Goal: Information Seeking & Learning: Learn about a topic

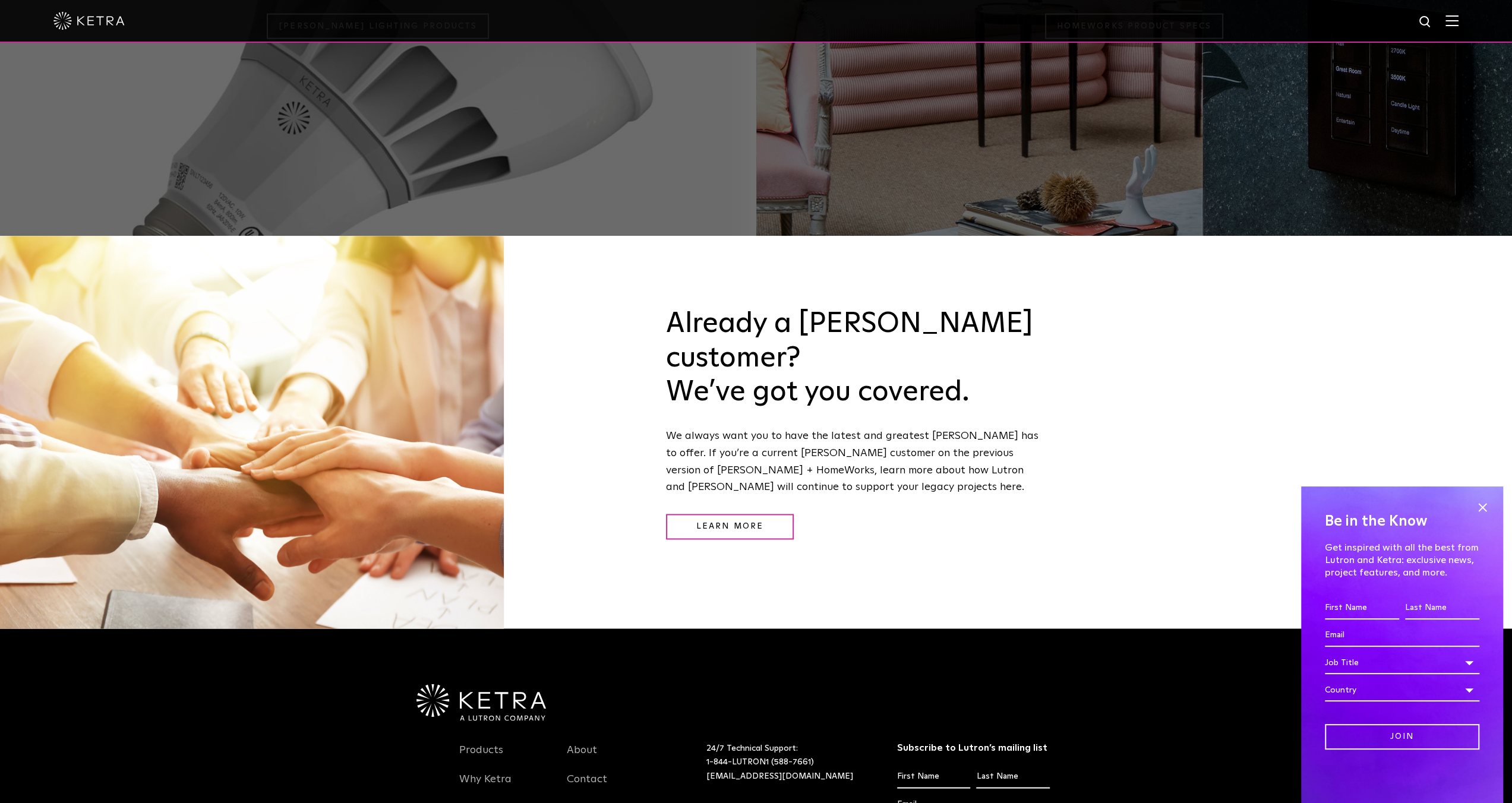
scroll to position [1737, 0]
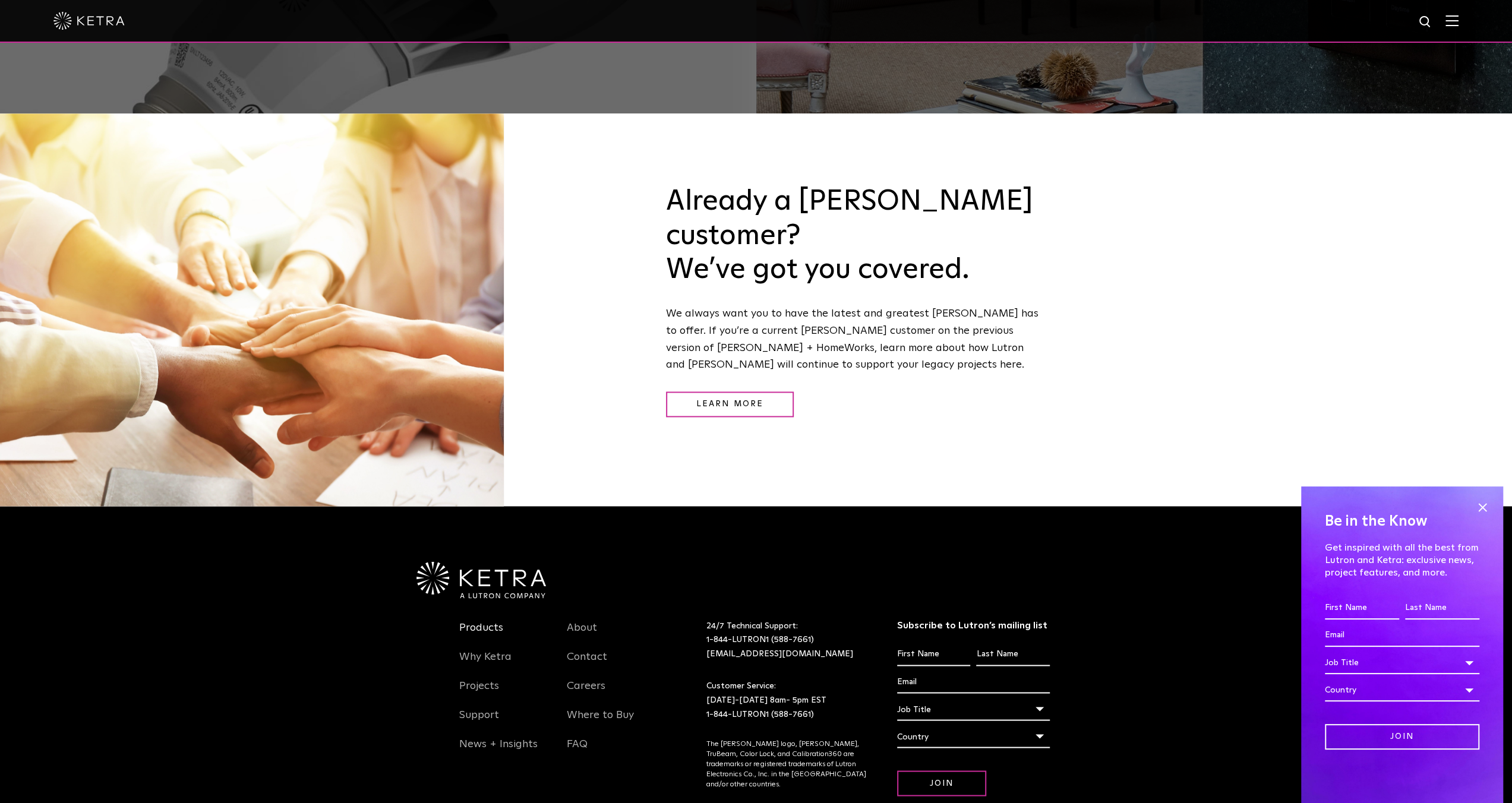
click at [483, 620] on link "Products" at bounding box center [481, 634] width 44 height 27
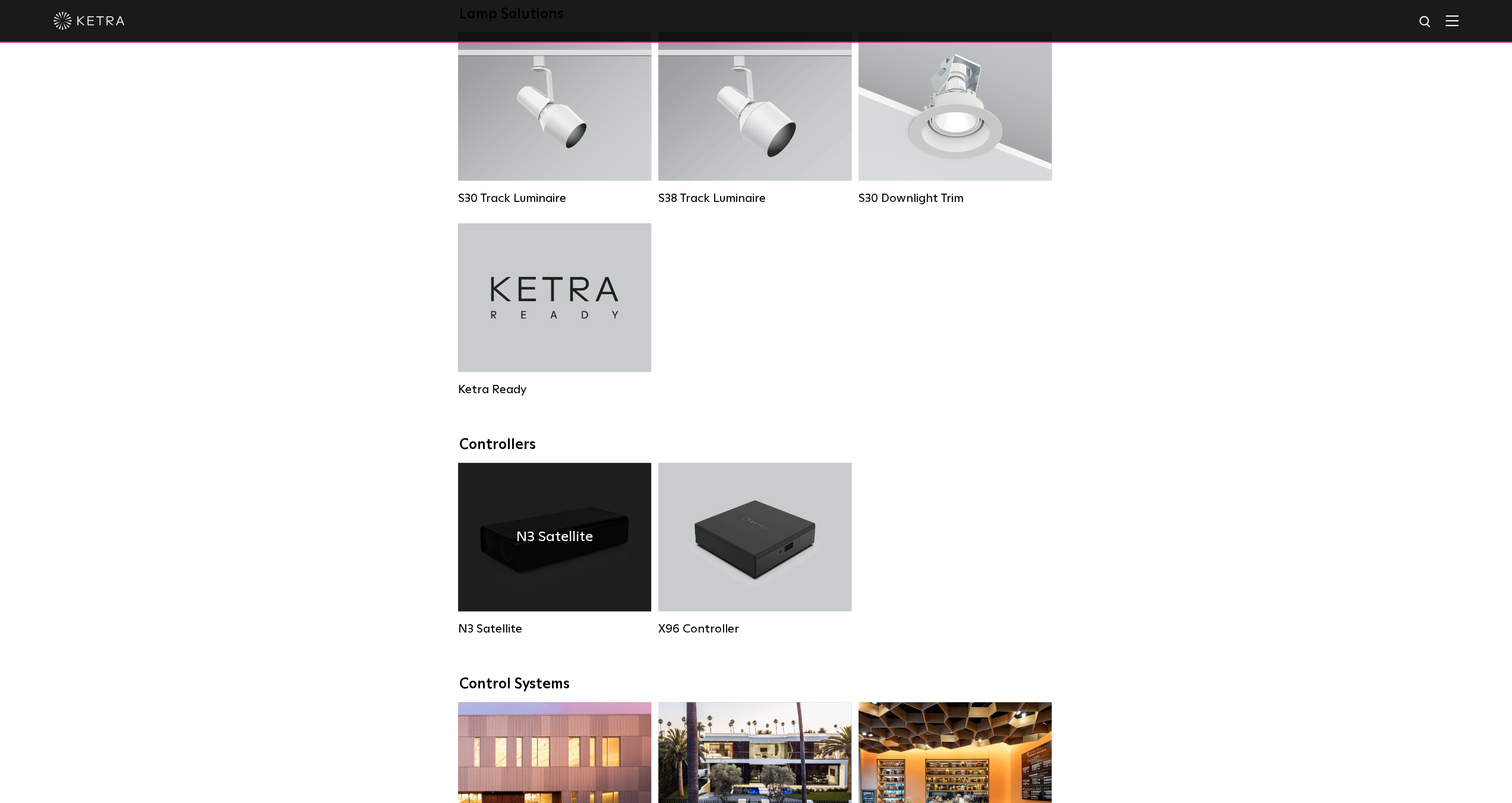
scroll to position [1366, 0]
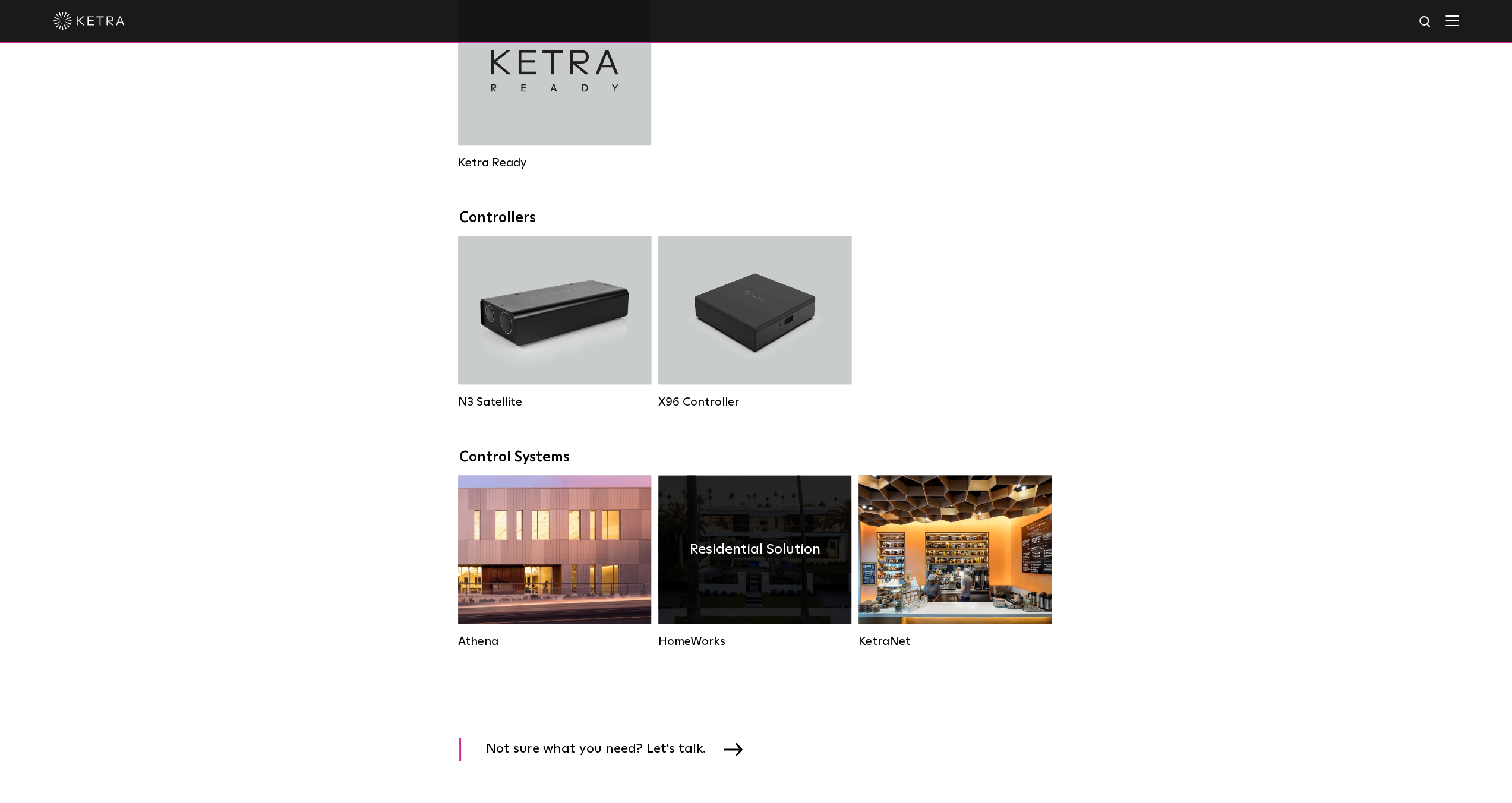
click at [758, 561] on h4 "Residential Solution" at bounding box center [755, 549] width 131 height 22
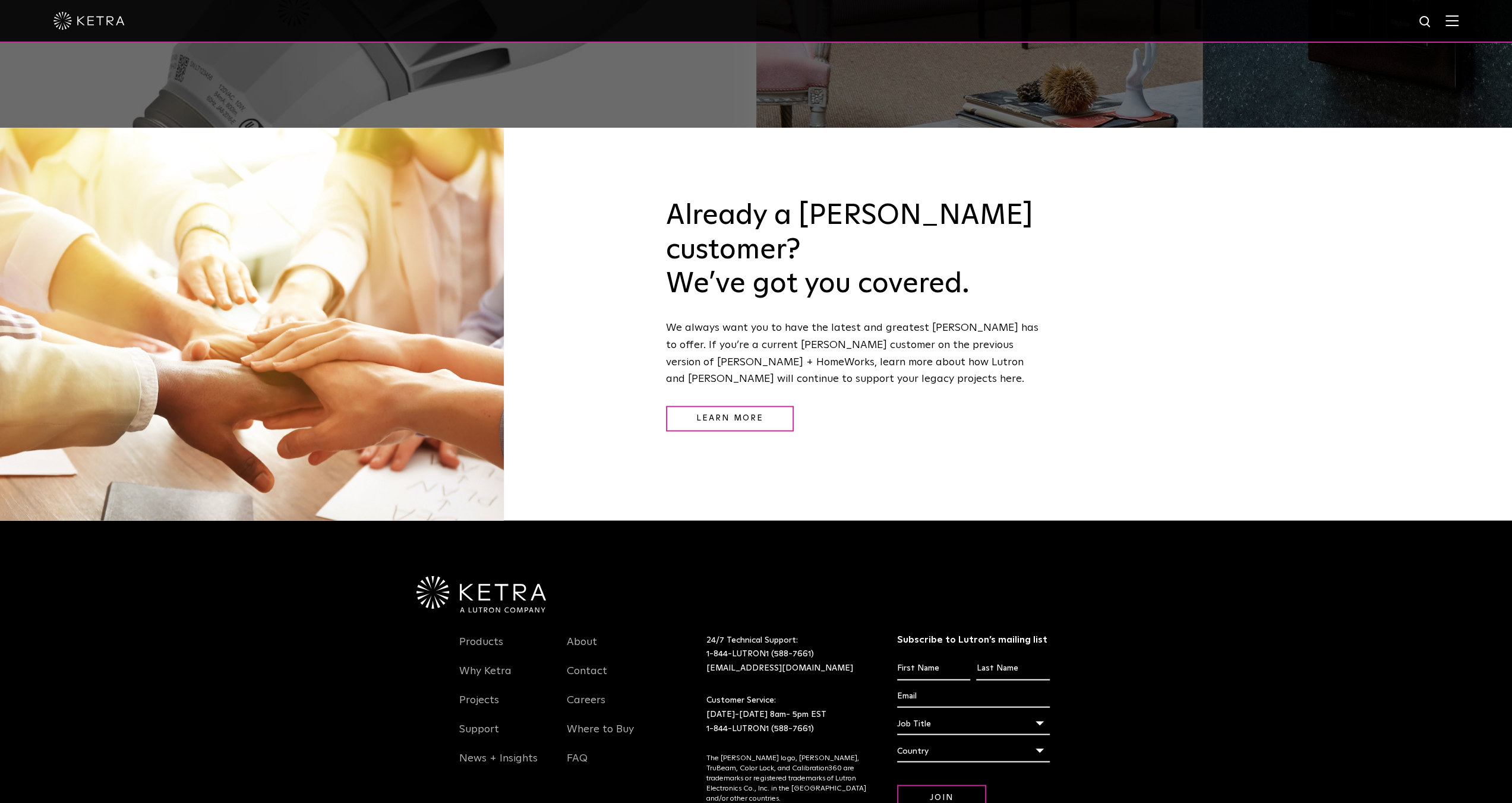
scroll to position [1737, 0]
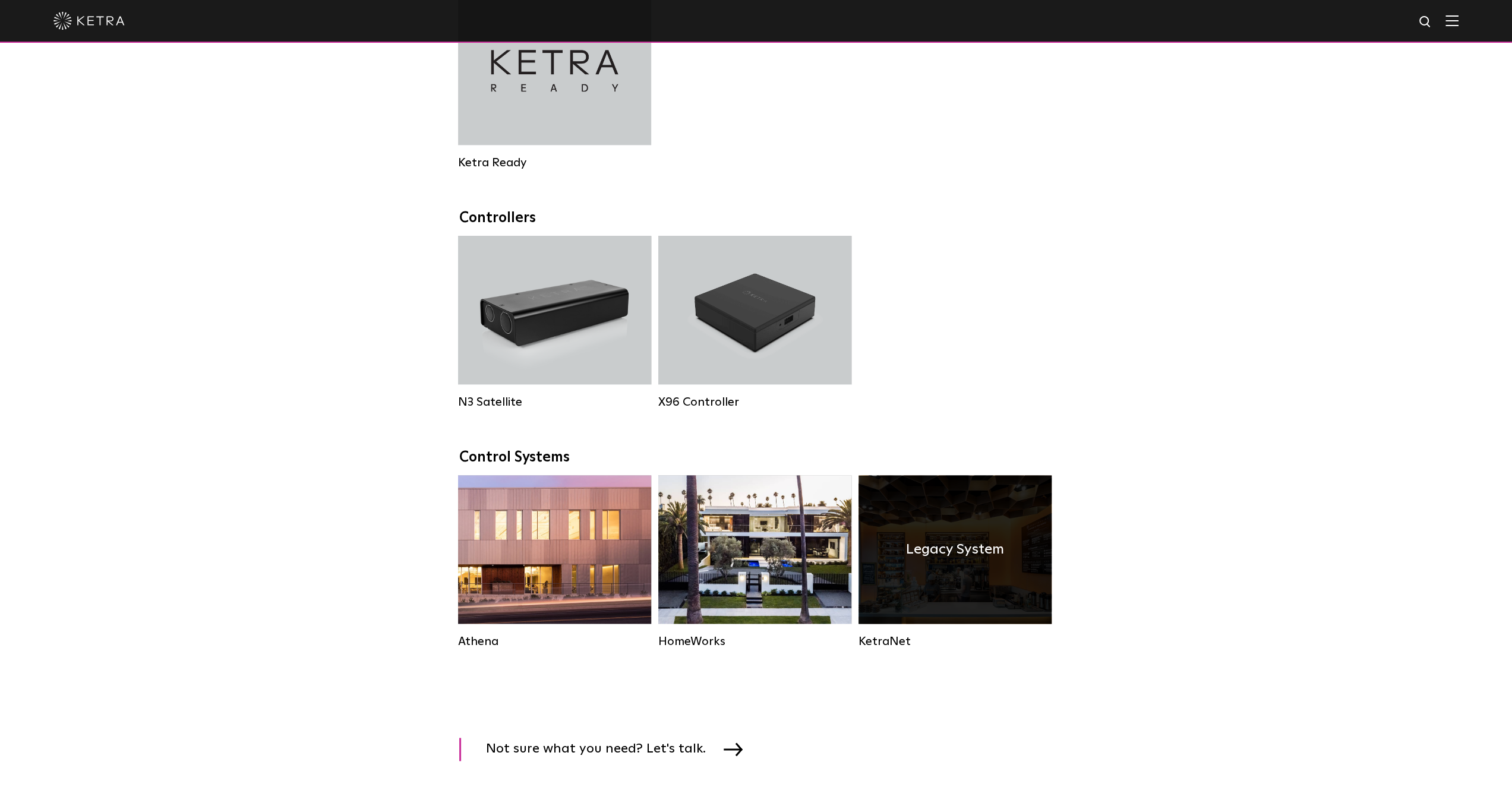
click at [972, 581] on div "Legacy System" at bounding box center [955, 550] width 193 height 148
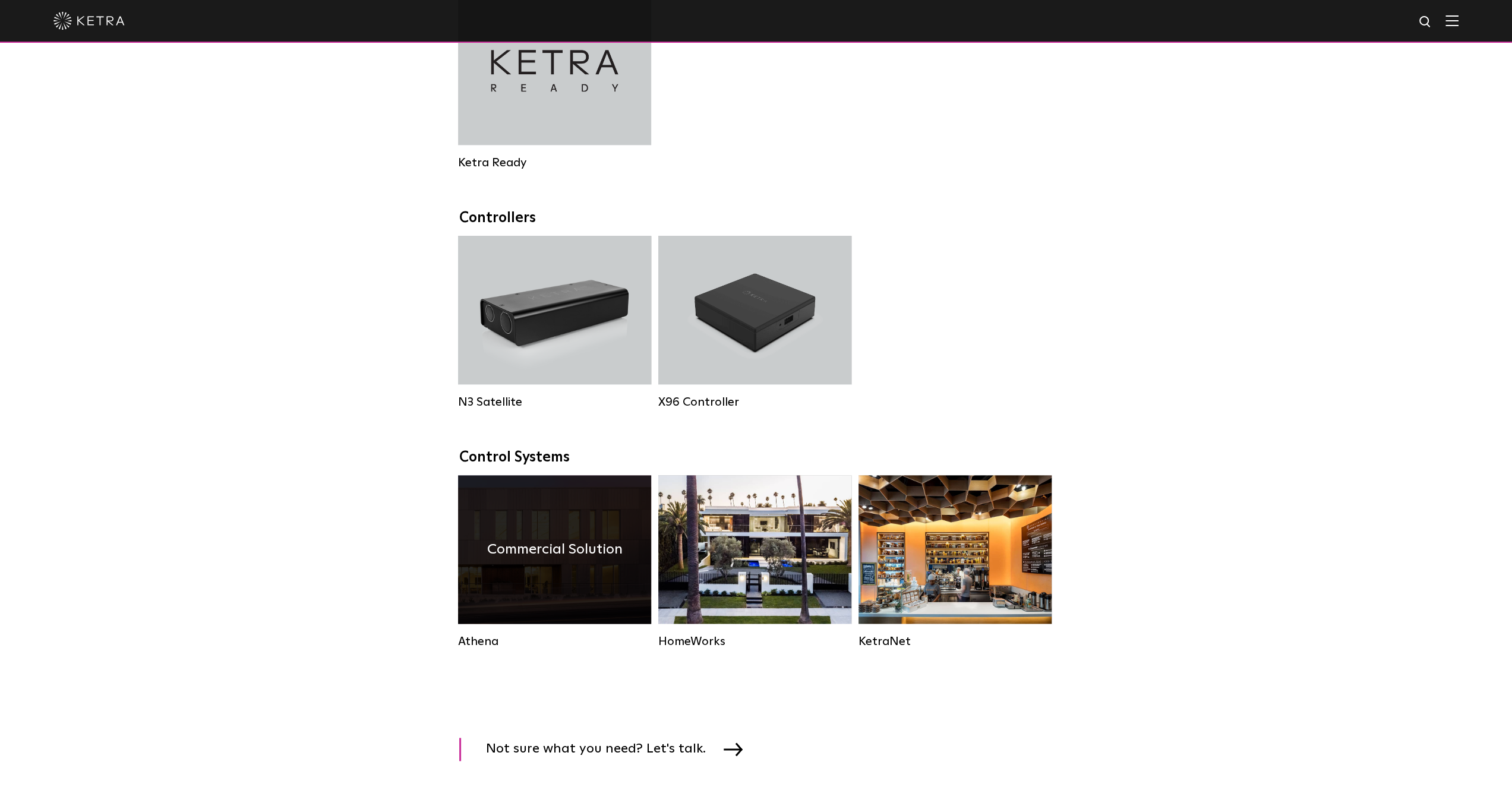
click at [574, 561] on h4 "Commercial Solution" at bounding box center [555, 549] width 136 height 22
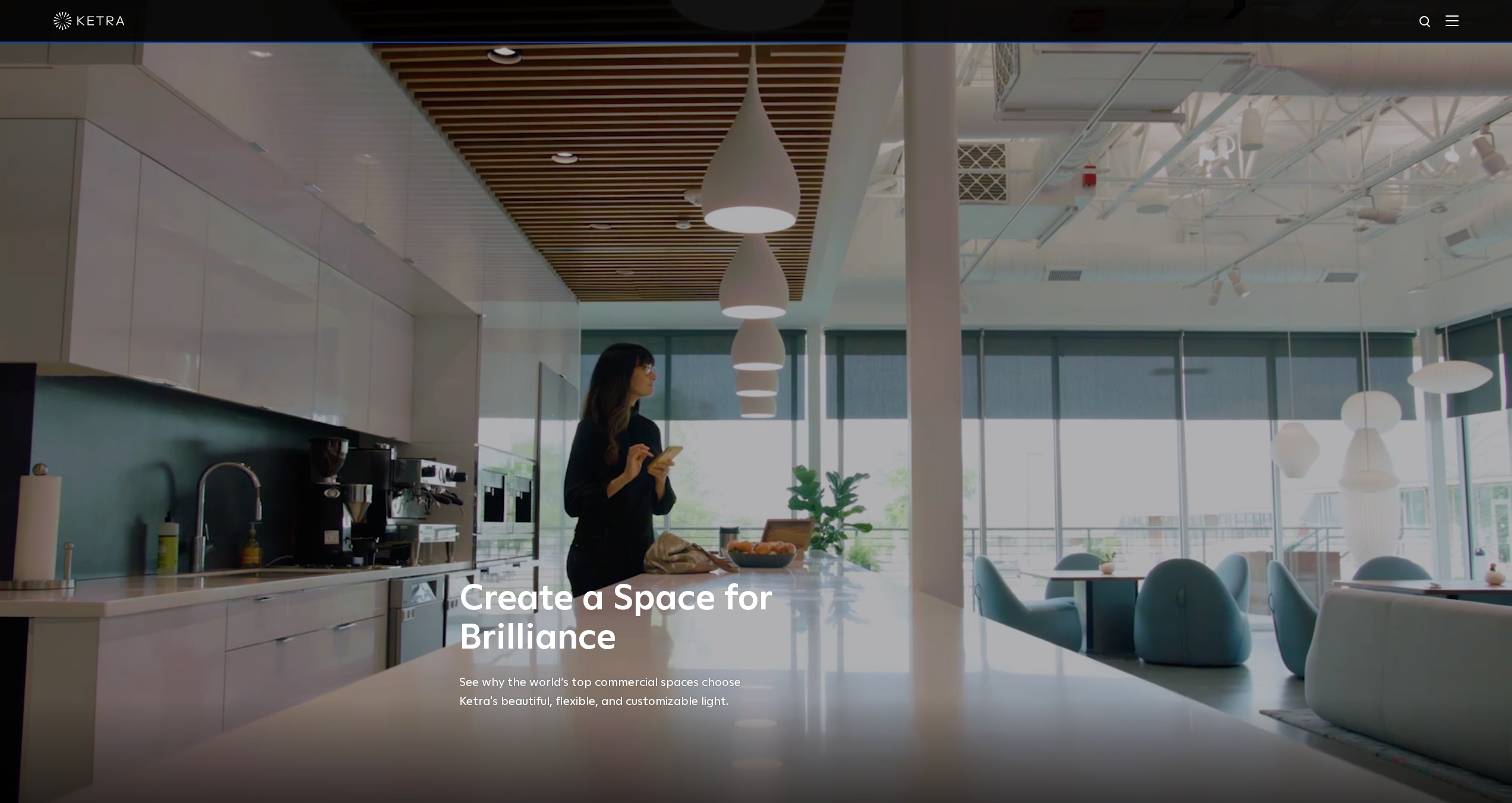
click at [887, 255] on div "Create a Space for Brilliance See why the world’s top commercial spaces choose …" at bounding box center [756, 401] width 1512 height 803
